Goal: Task Accomplishment & Management: Manage account settings

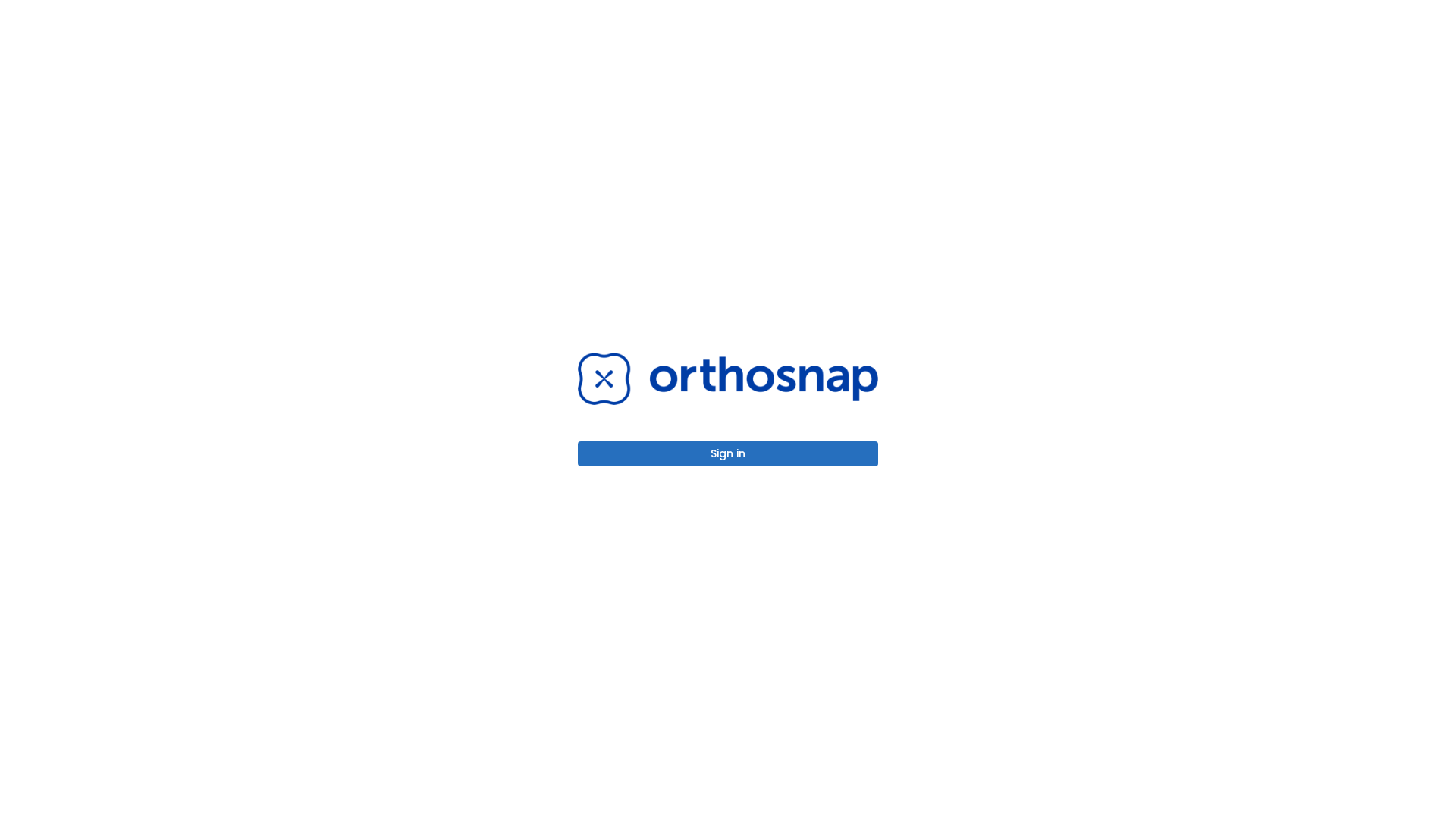
click at [728, 453] on button "Sign in" at bounding box center [728, 454] width 301 height 25
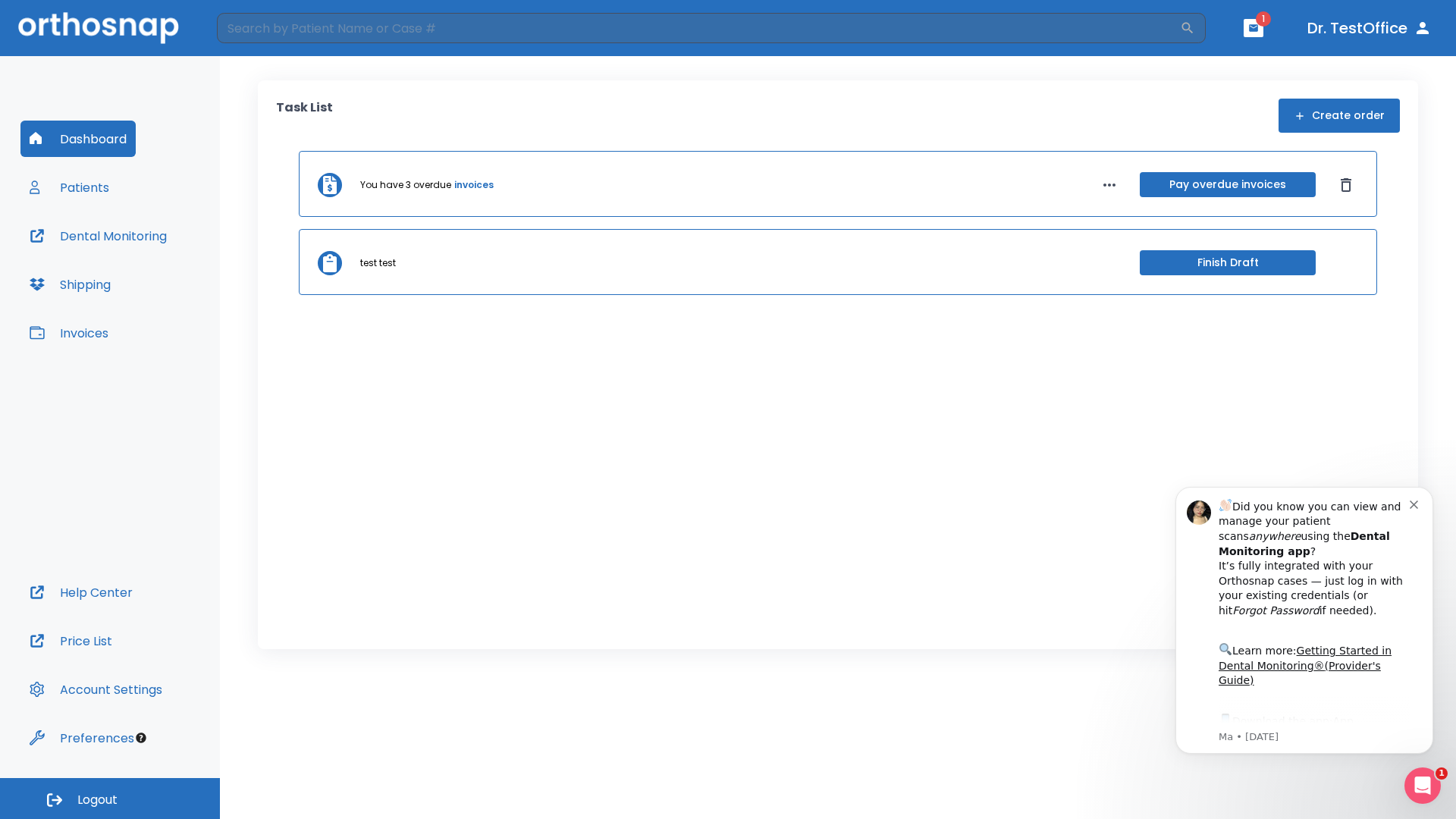
click at [110, 799] on span "Logout" at bounding box center [97, 799] width 40 height 17
